Goal: Information Seeking & Learning: Learn about a topic

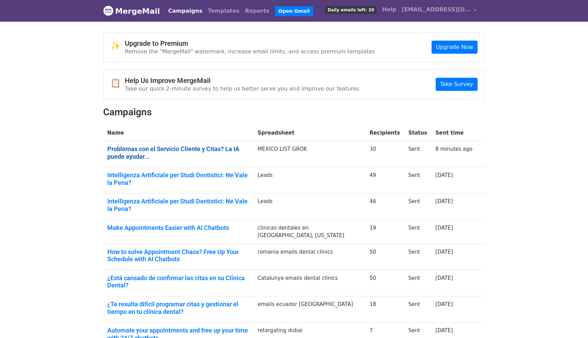
click at [139, 150] on link "Problemas con el Servicio Cliente y Citas? La IA puede ayudar..." at bounding box center [178, 152] width 142 height 15
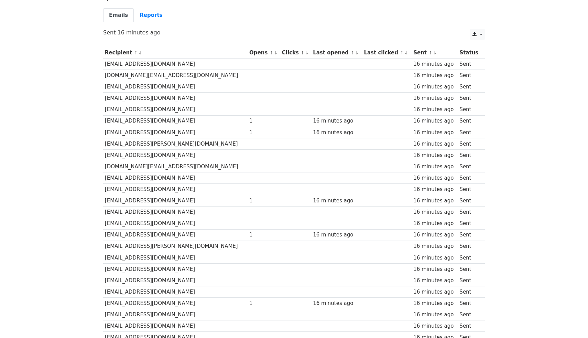
scroll to position [53, 0]
